Goal: Transaction & Acquisition: Purchase product/service

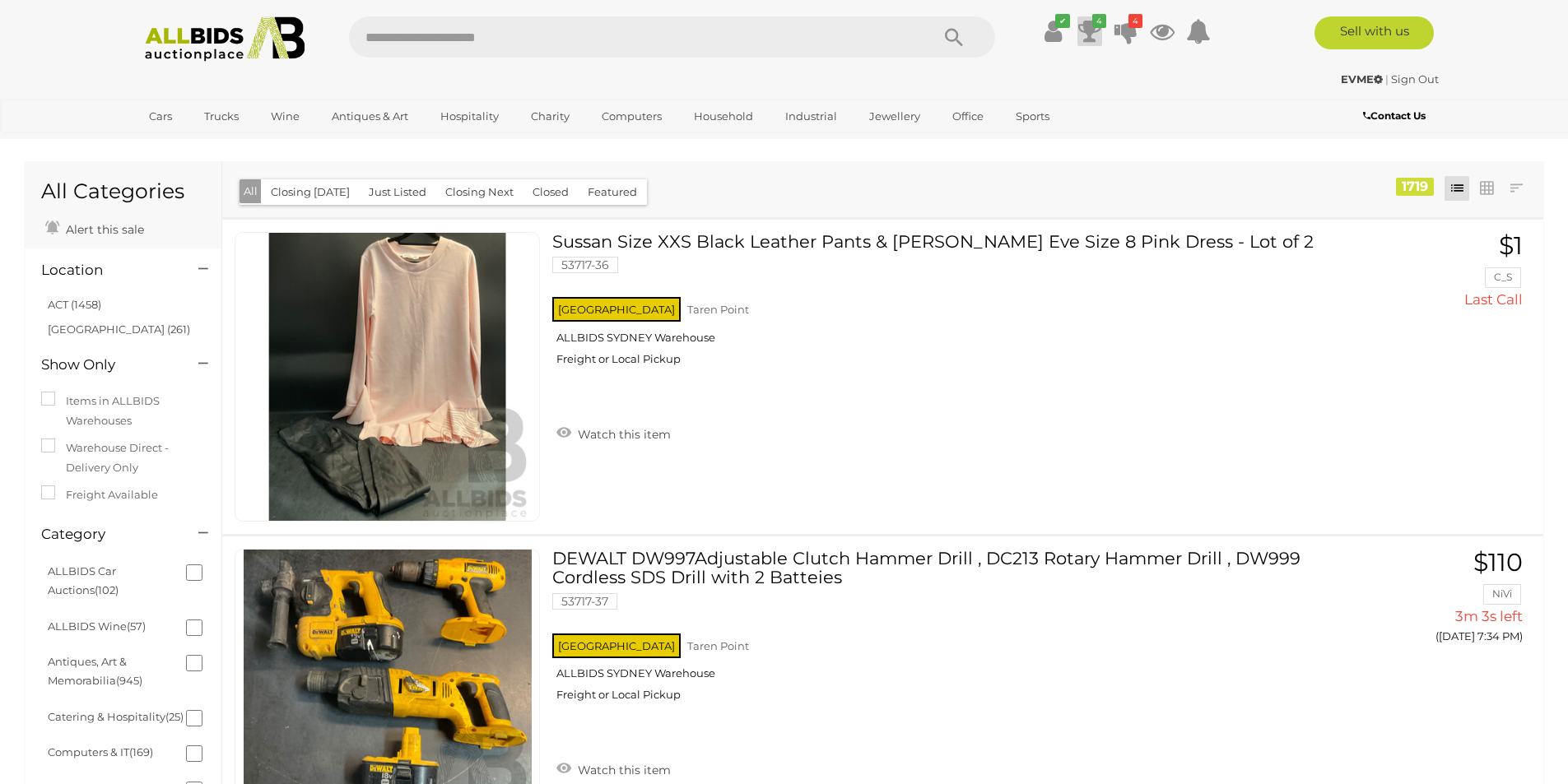
click at [1086, 38] on icon at bounding box center [1089, 30] width 23 height 29
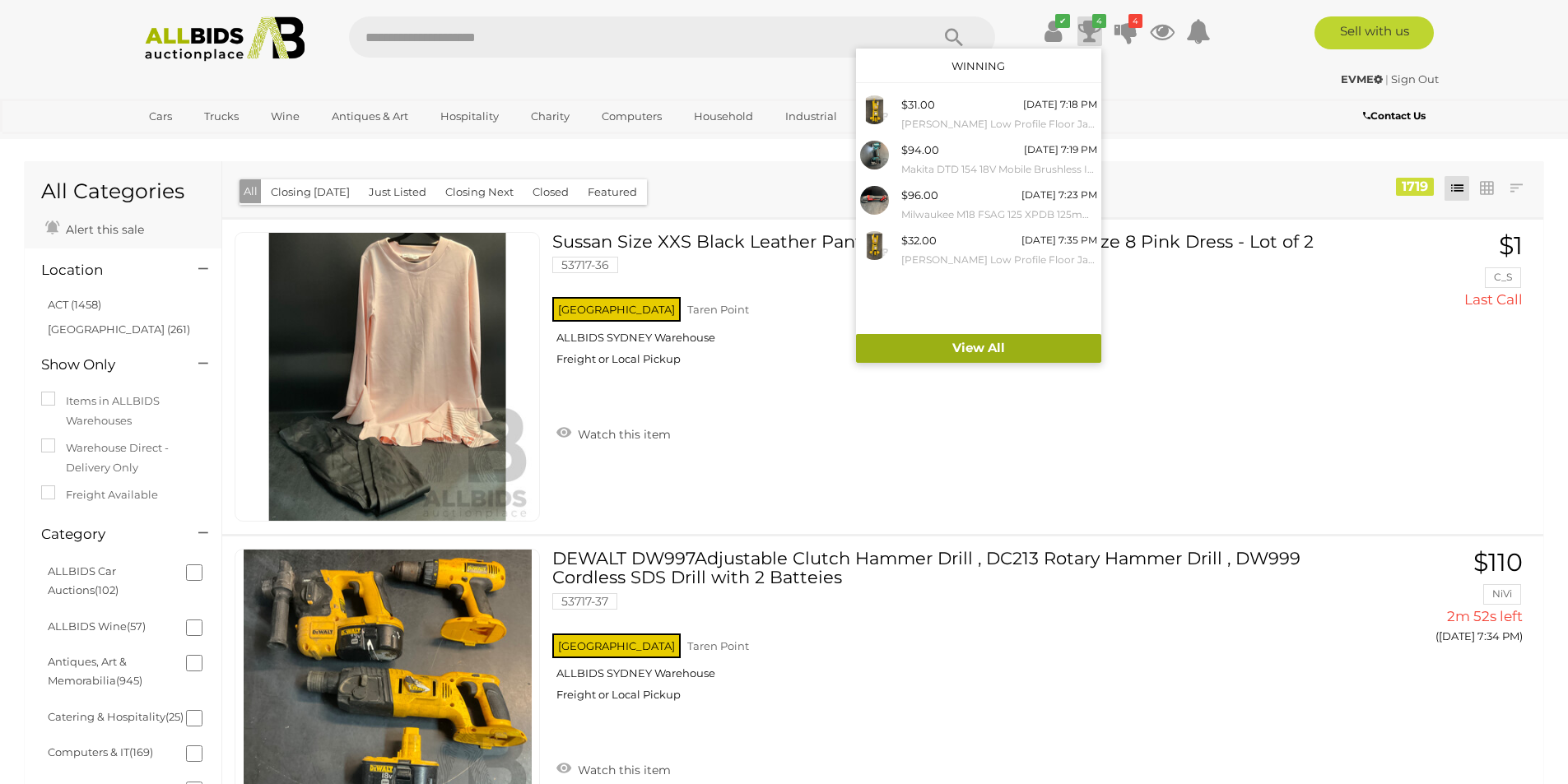
click at [979, 343] on link "View All" at bounding box center [979, 348] width 245 height 29
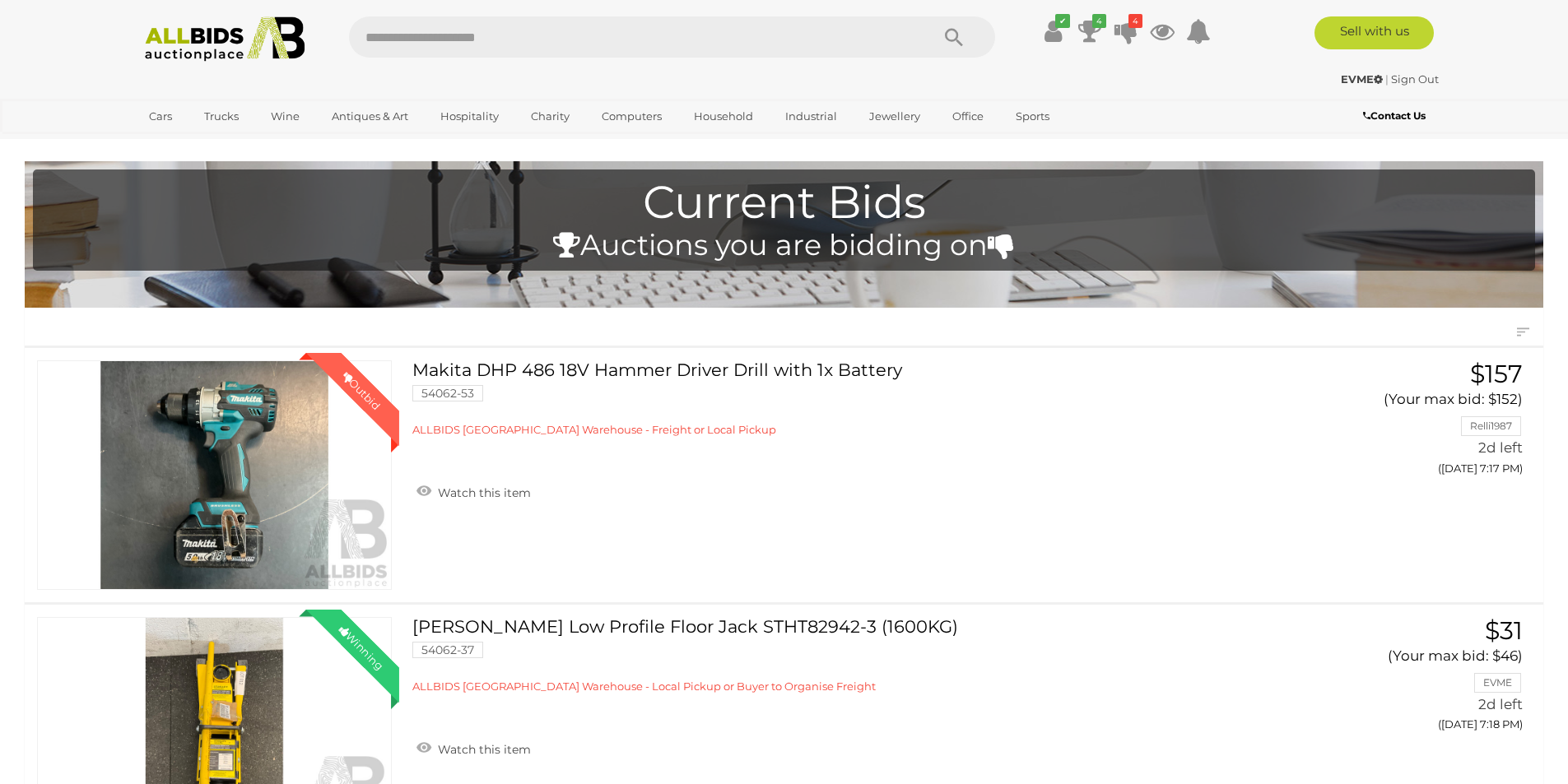
click at [438, 37] on input "text" at bounding box center [631, 37] width 565 height 41
type input "*****"
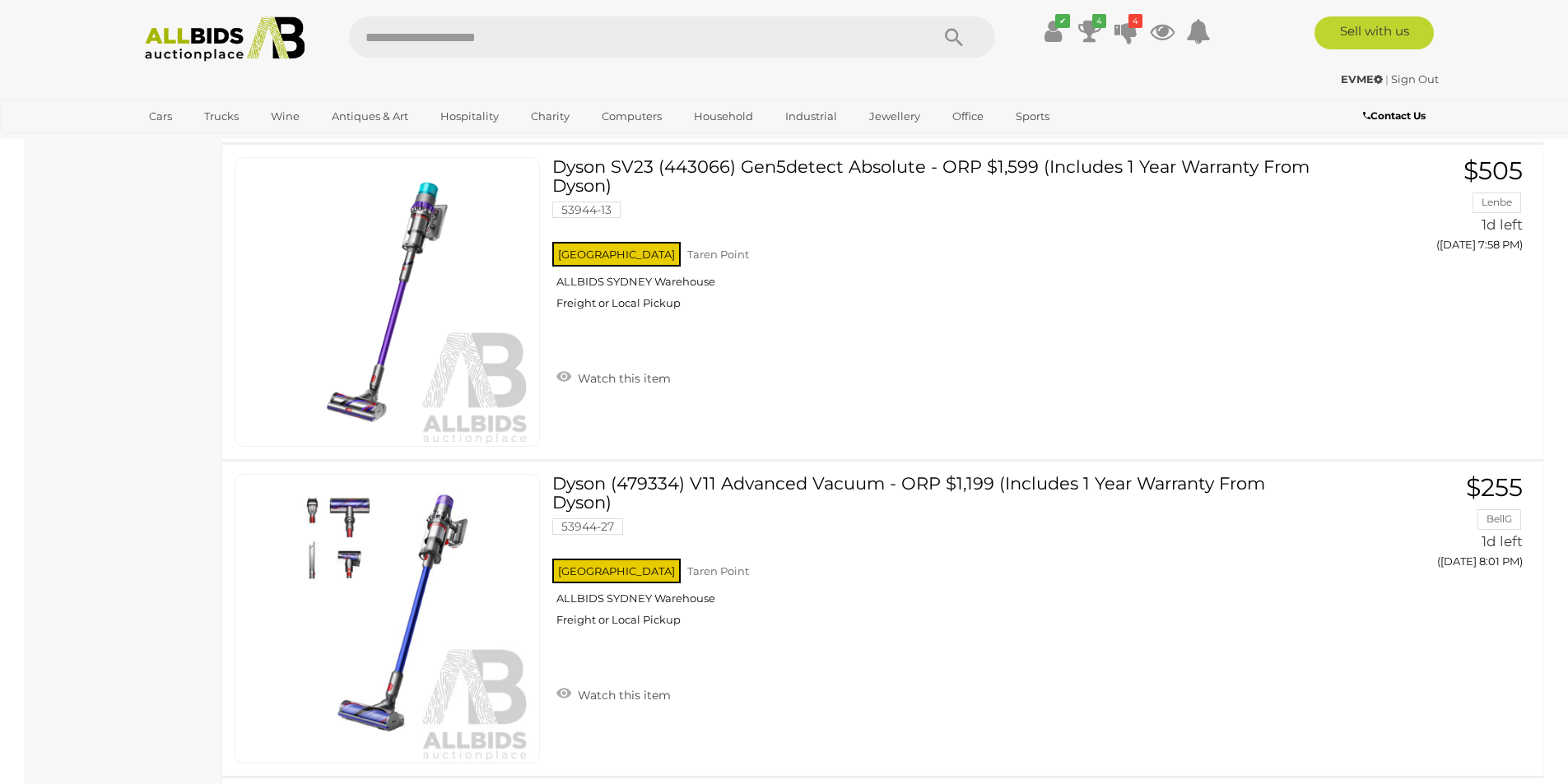
scroll to position [2467, 0]
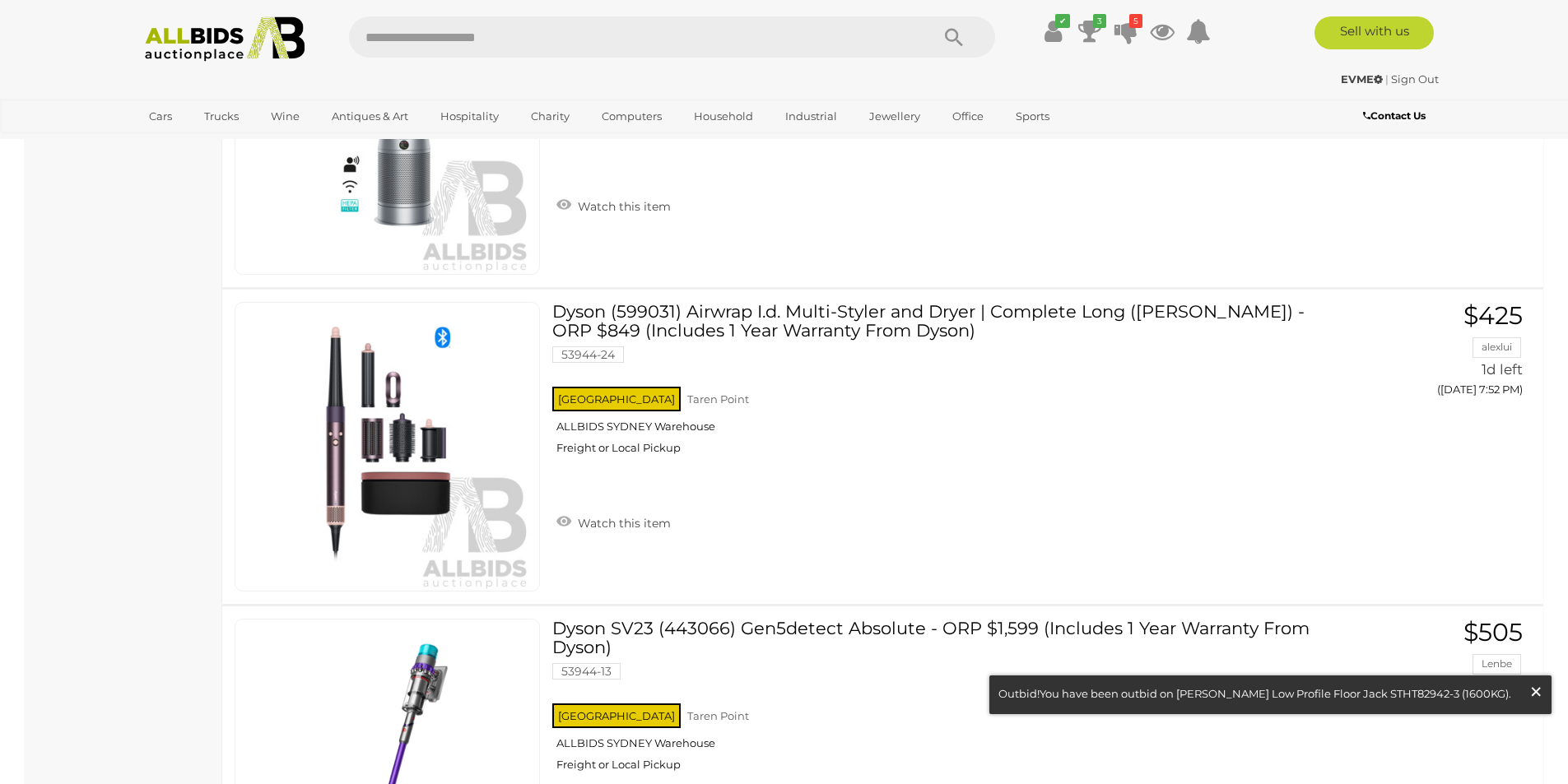
click at [1534, 694] on span "×" at bounding box center [1536, 692] width 15 height 32
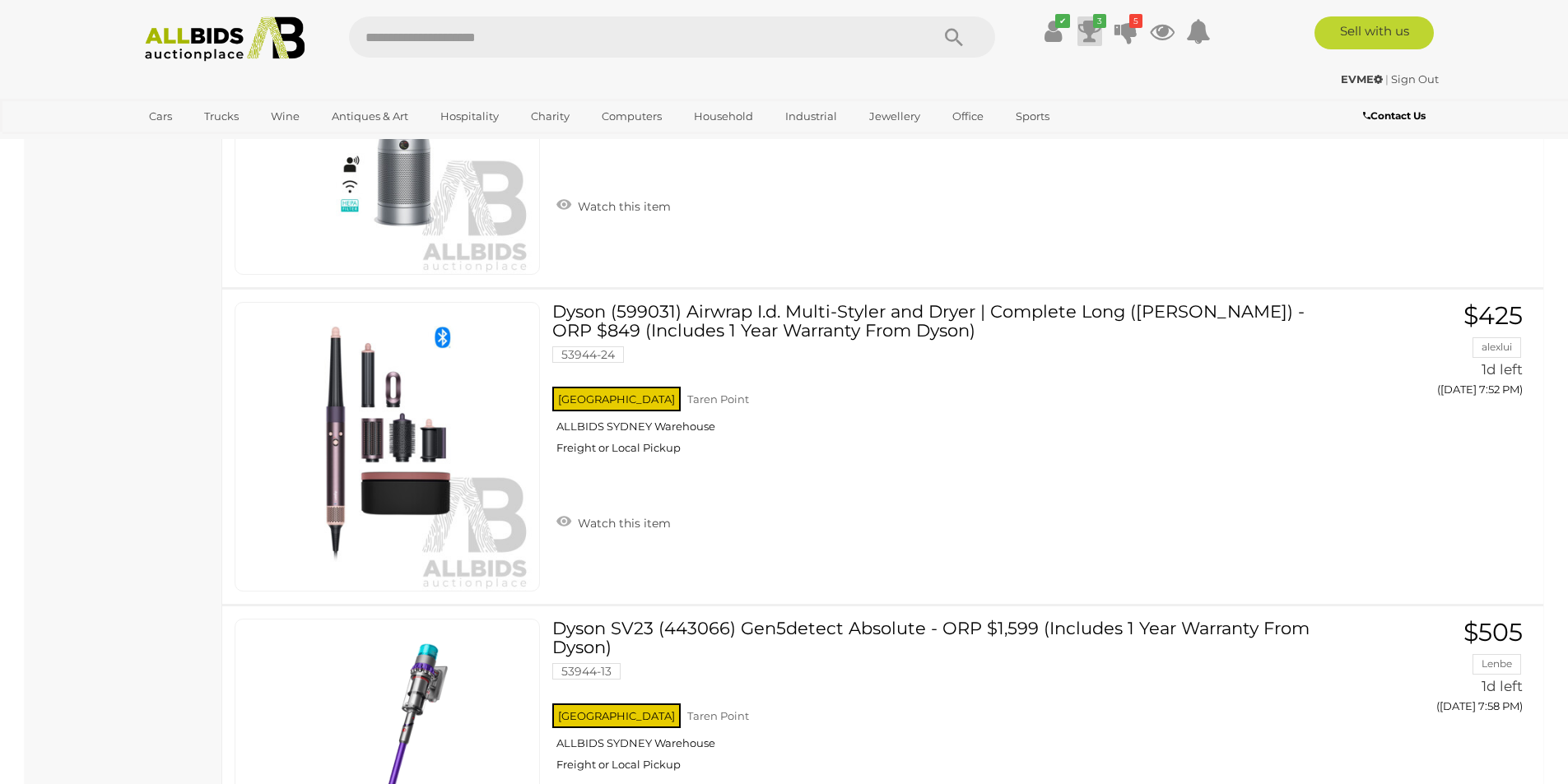
click at [1083, 24] on icon at bounding box center [1089, 30] width 23 height 29
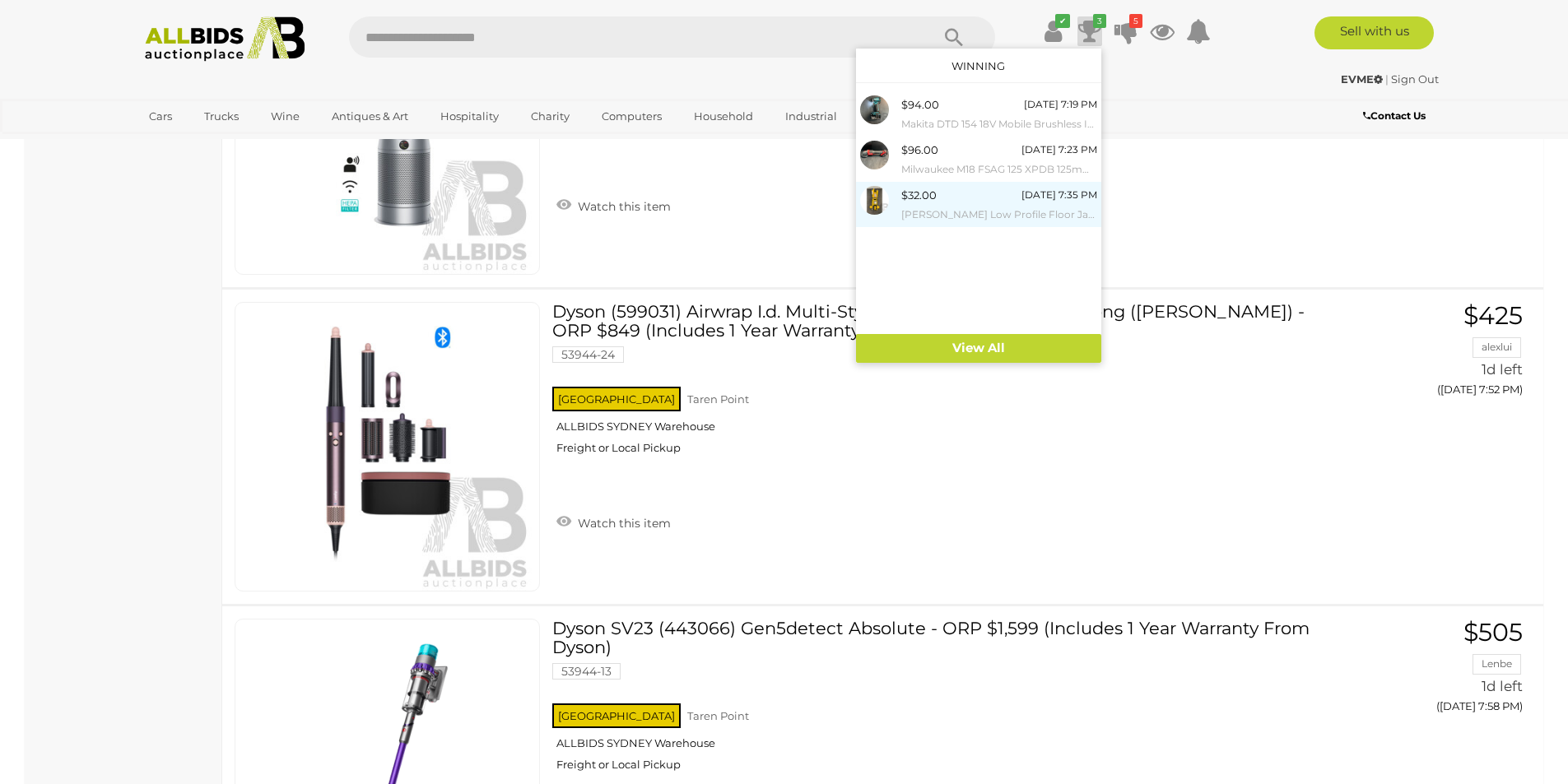
click at [929, 216] on small "[PERSON_NAME] Low Profile Floor Jack STHT82942-3 (1600KG)" at bounding box center [999, 214] width 196 height 18
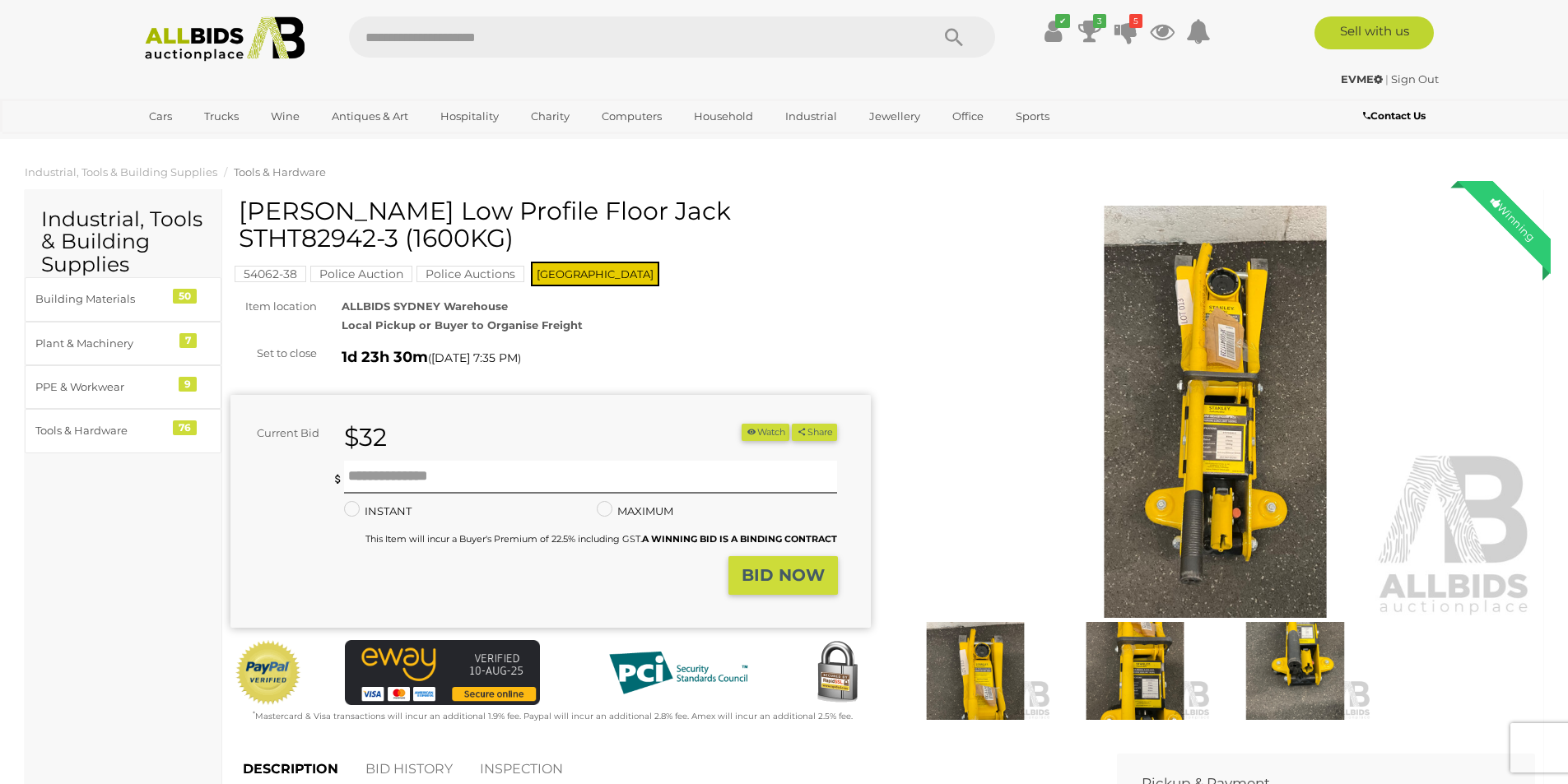
click at [1216, 421] on img at bounding box center [1215, 411] width 640 height 412
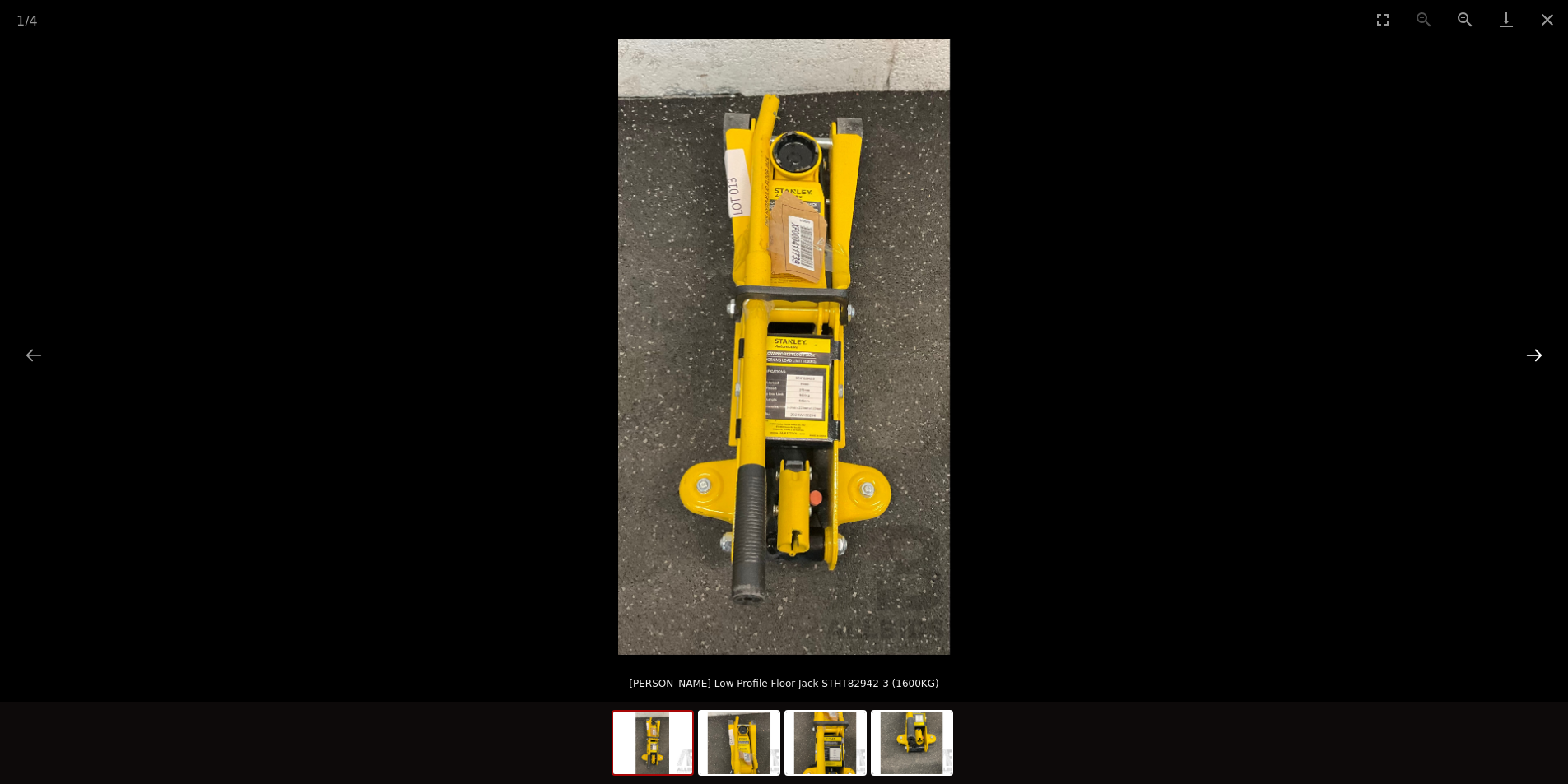
click at [1526, 352] on button "Next slide" at bounding box center [1533, 355] width 35 height 32
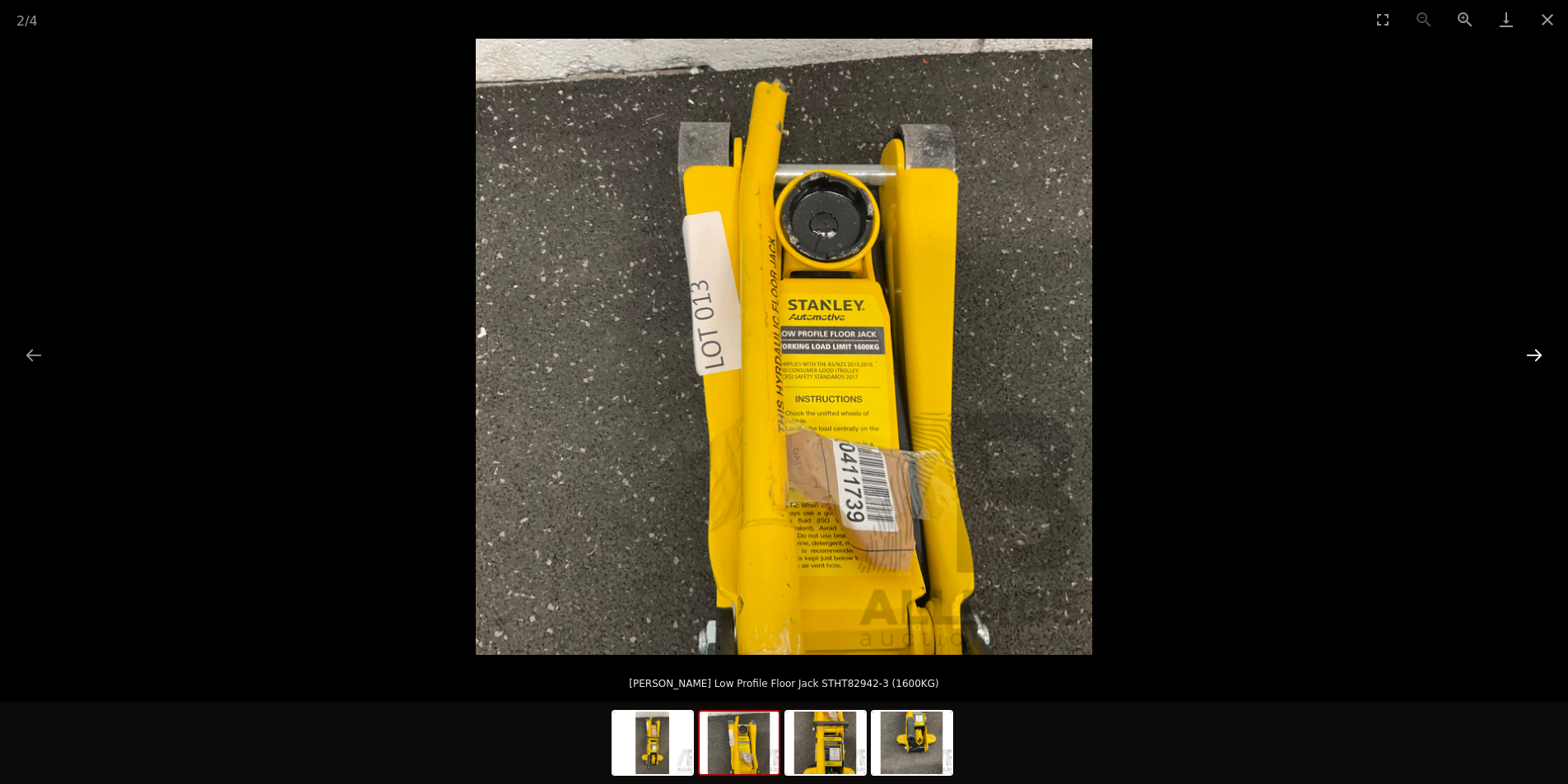
click at [1526, 352] on button "Next slide" at bounding box center [1533, 355] width 35 height 32
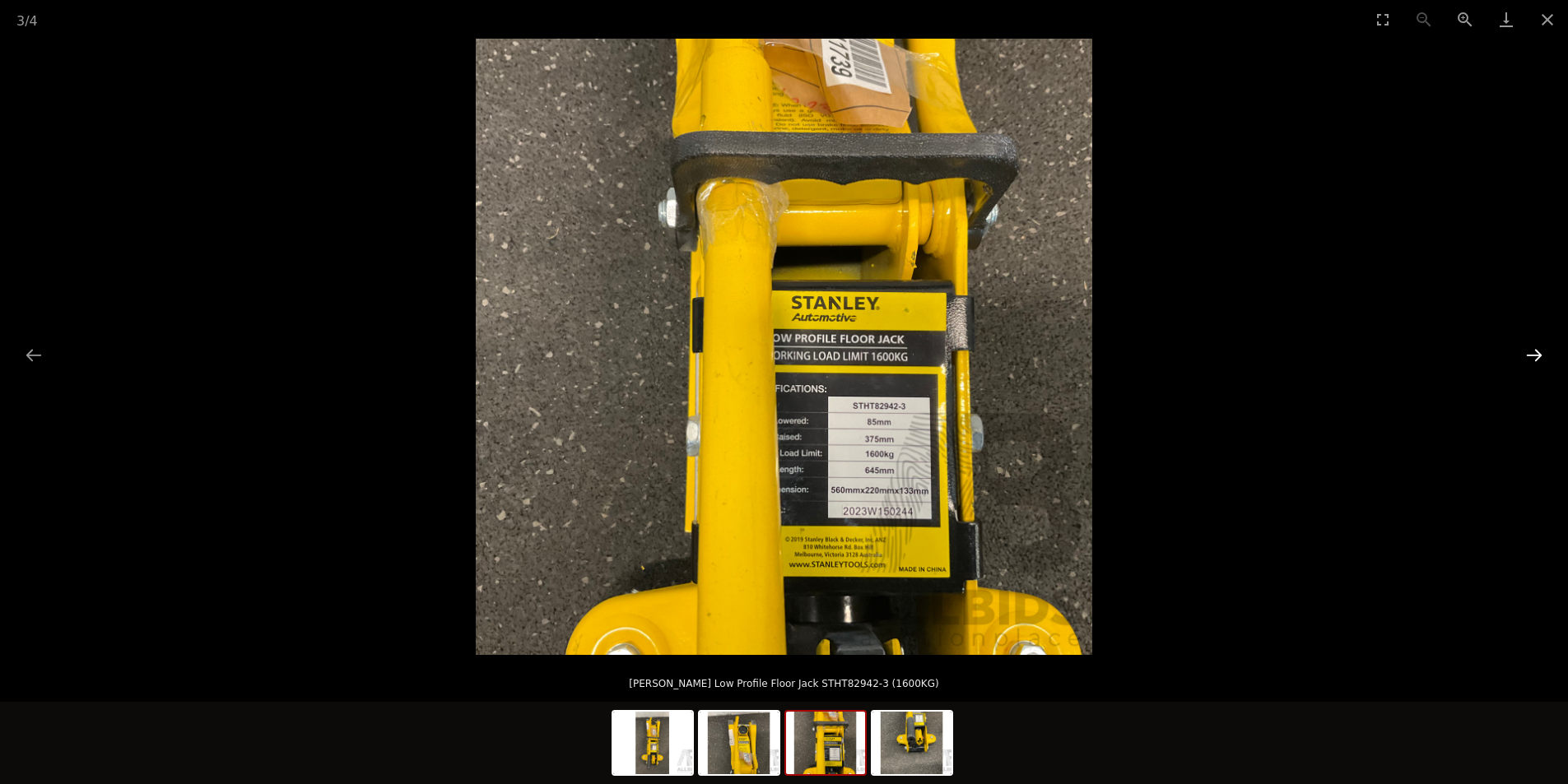
click at [1526, 352] on button "Next slide" at bounding box center [1533, 355] width 35 height 32
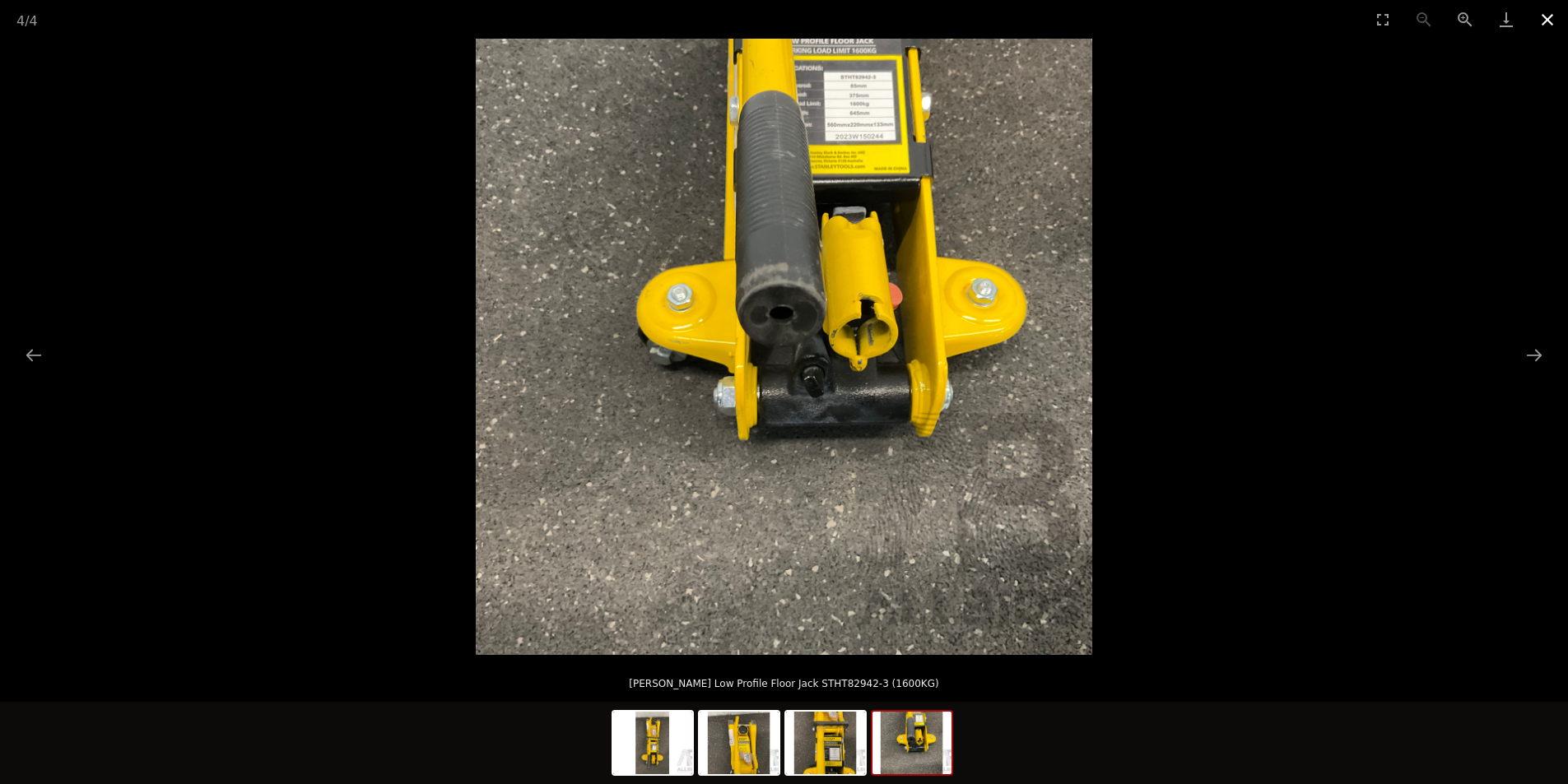
click at [1545, 28] on button "Close gallery" at bounding box center [1547, 19] width 41 height 39
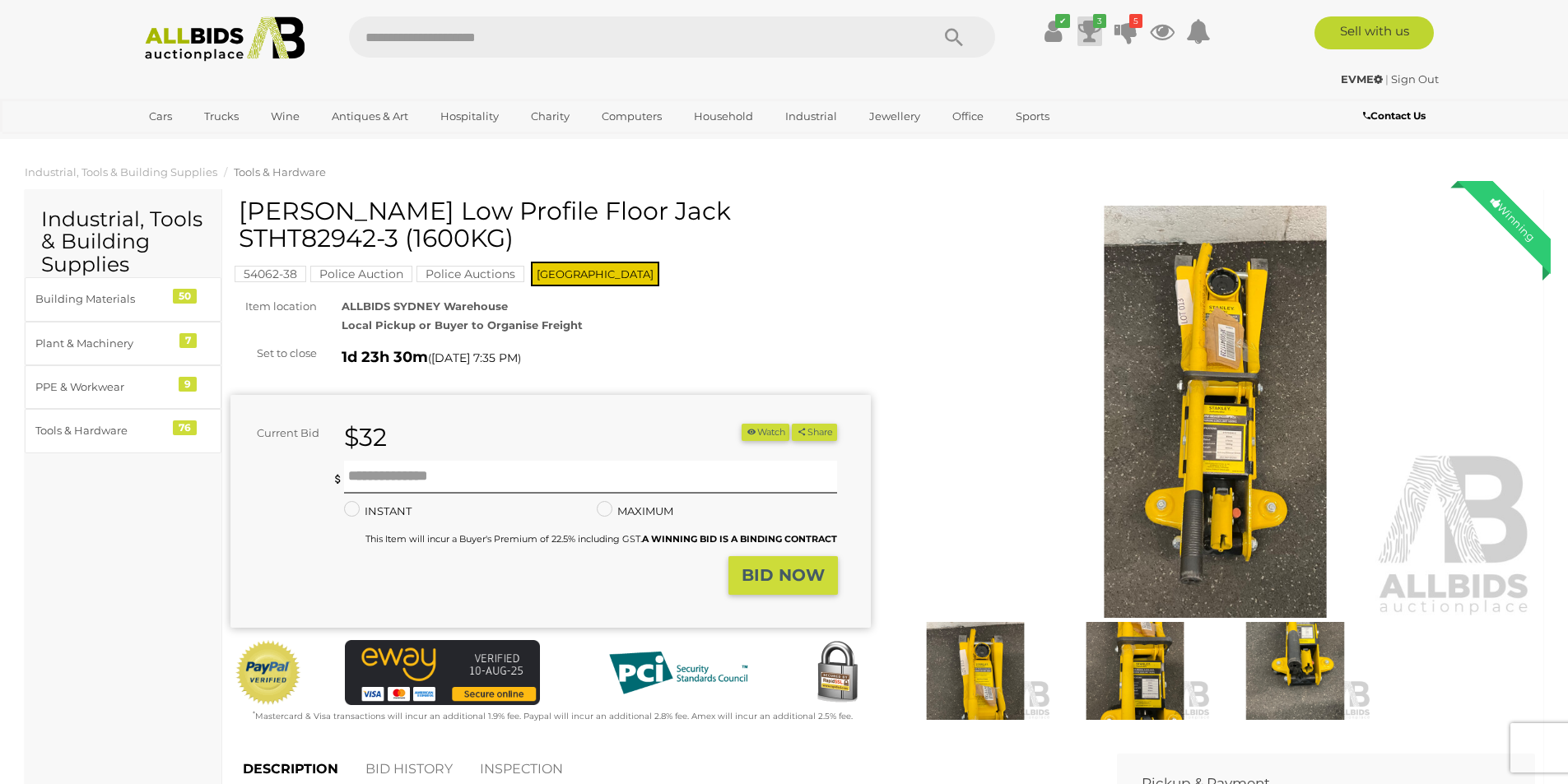
click at [1088, 28] on icon at bounding box center [1089, 30] width 23 height 29
